Goal: Task Accomplishment & Management: Manage account settings

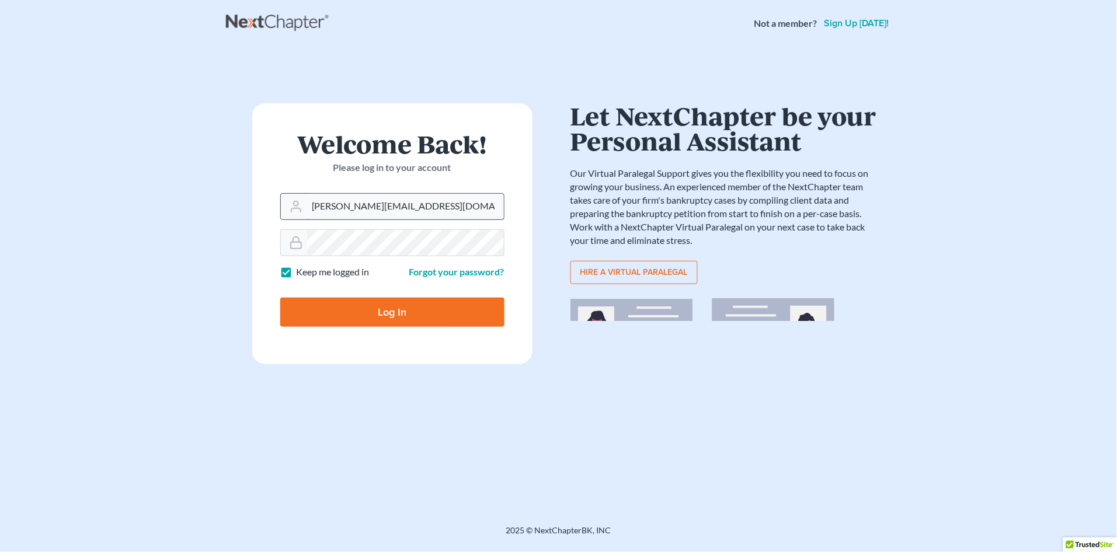
click at [409, 206] on input "[PERSON_NAME][EMAIL_ADDRESS][DOMAIN_NAME]" at bounding box center [405, 207] width 197 height 26
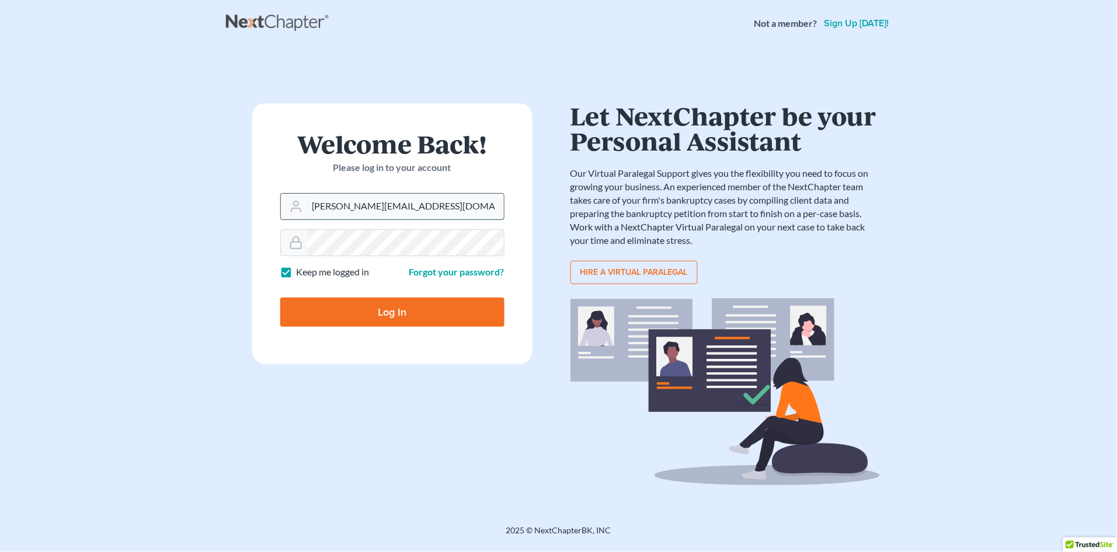
type input "[EMAIL_ADDRESS][DOMAIN_NAME]"
click at [375, 305] on input "Log In" at bounding box center [392, 312] width 224 height 29
type input "Thinking..."
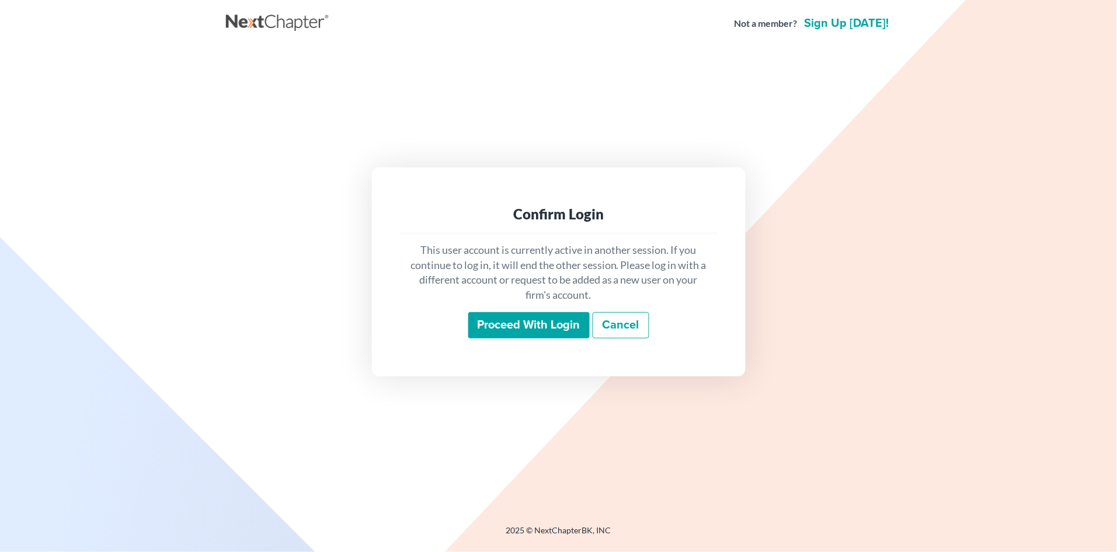
click at [519, 327] on input "Proceed with login" at bounding box center [528, 325] width 121 height 27
